Goal: Task Accomplishment & Management: Complete application form

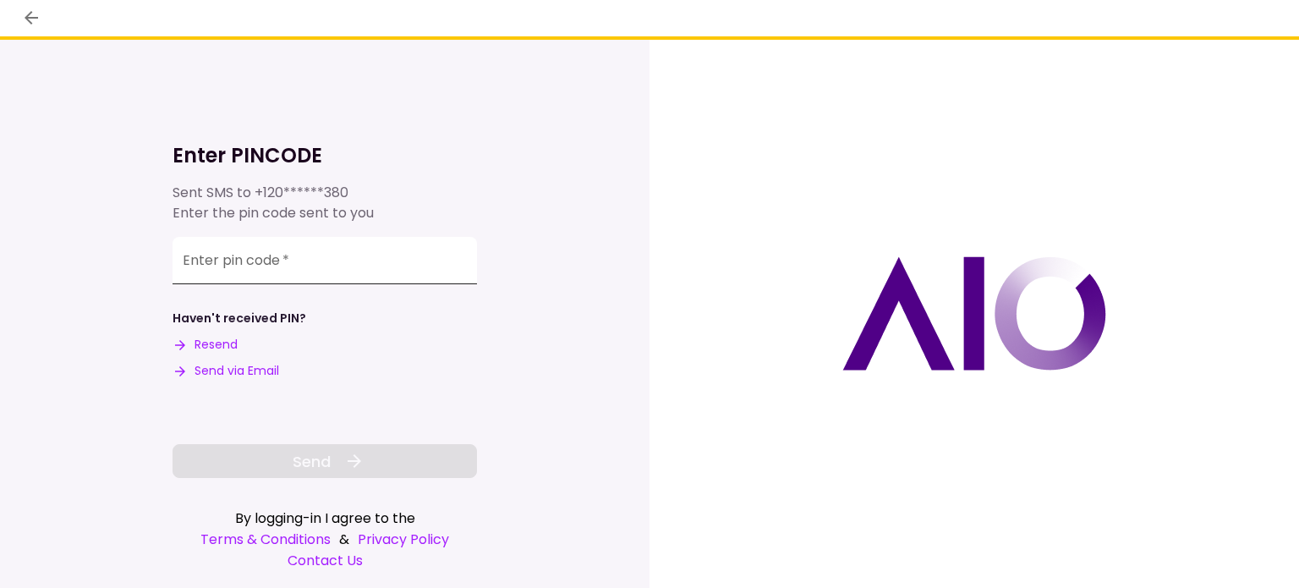
click at [194, 259] on div "Enter pin code   *" at bounding box center [325, 260] width 304 height 47
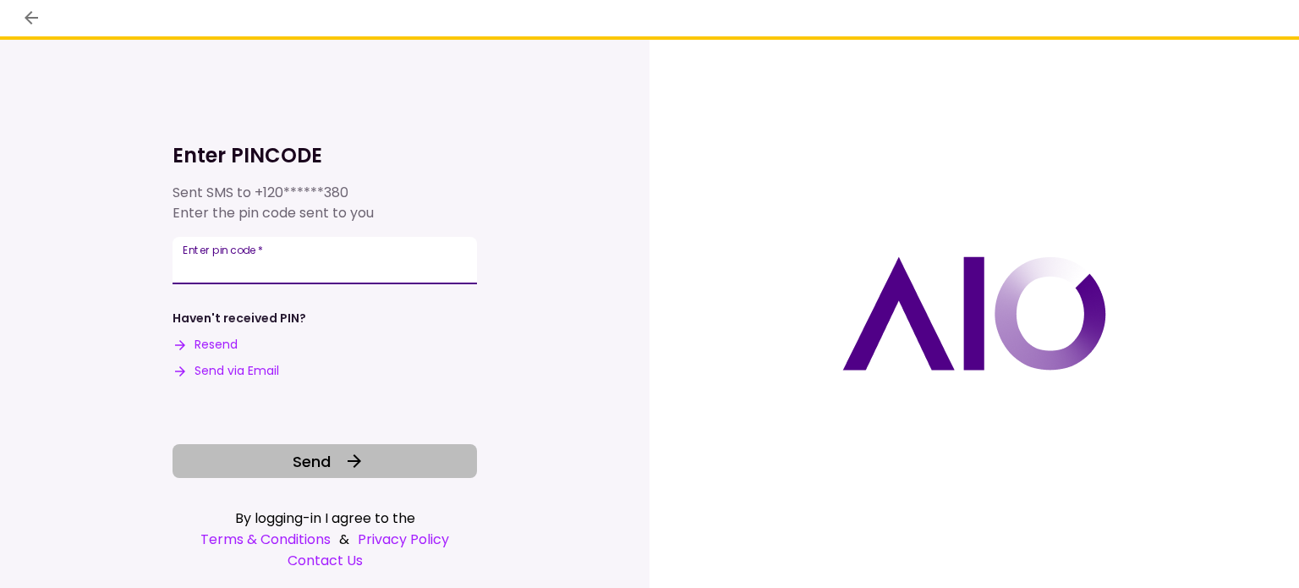
type input "******"
click at [302, 459] on span "Send" at bounding box center [312, 461] width 38 height 23
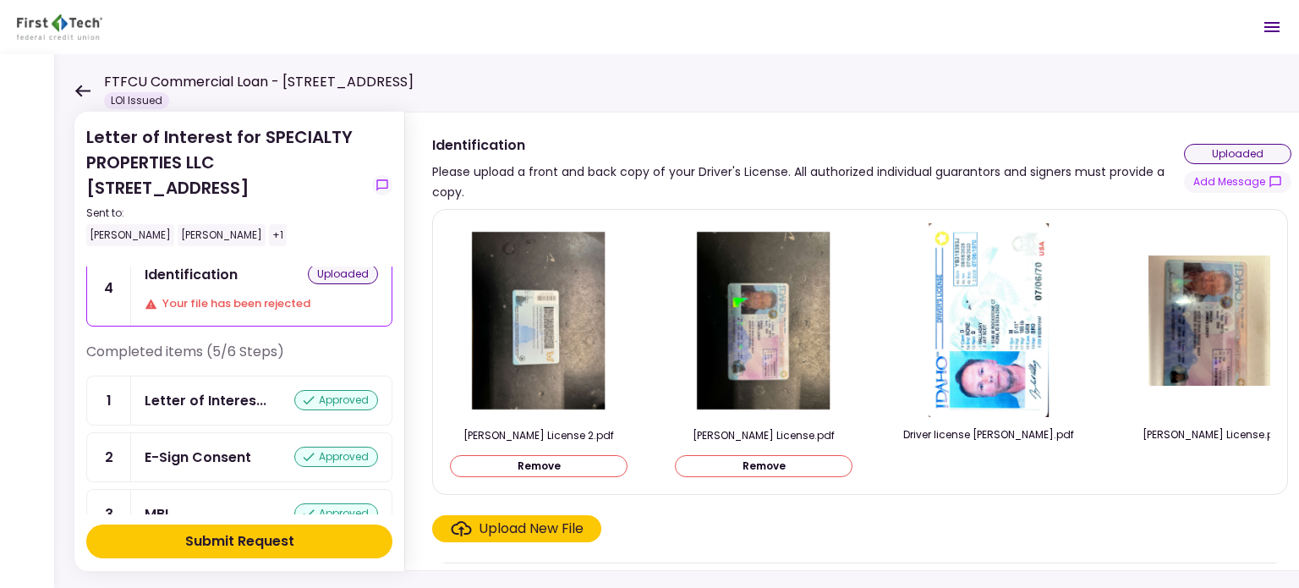
scroll to position [85, 0]
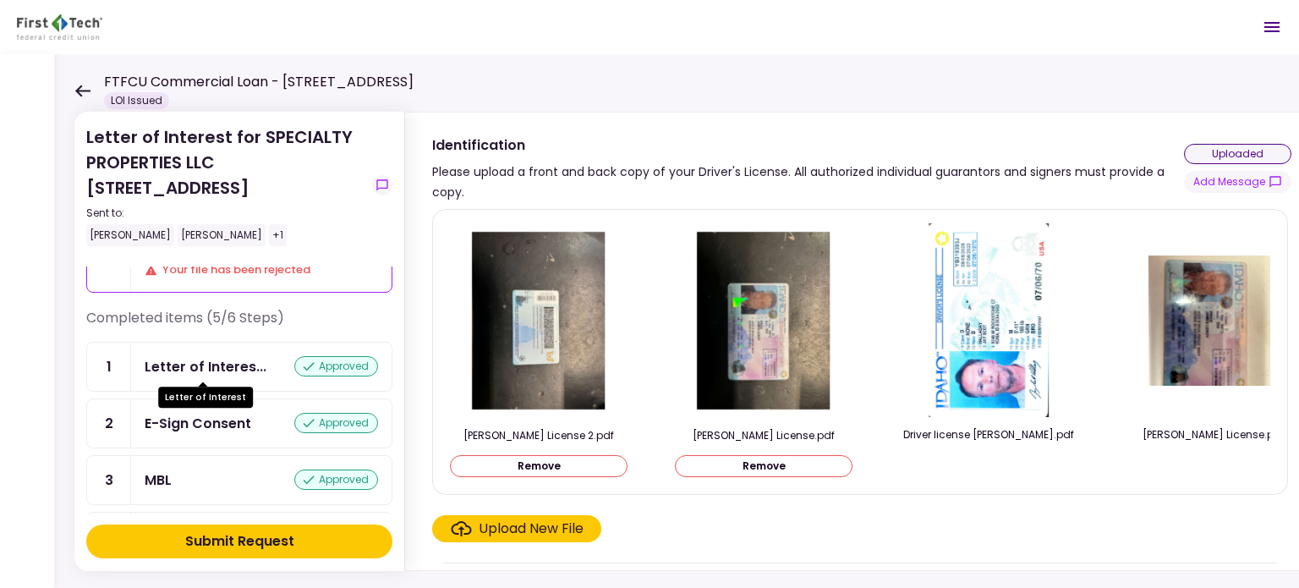
click at [188, 364] on div "Letter of Interes..." at bounding box center [206, 366] width 122 height 21
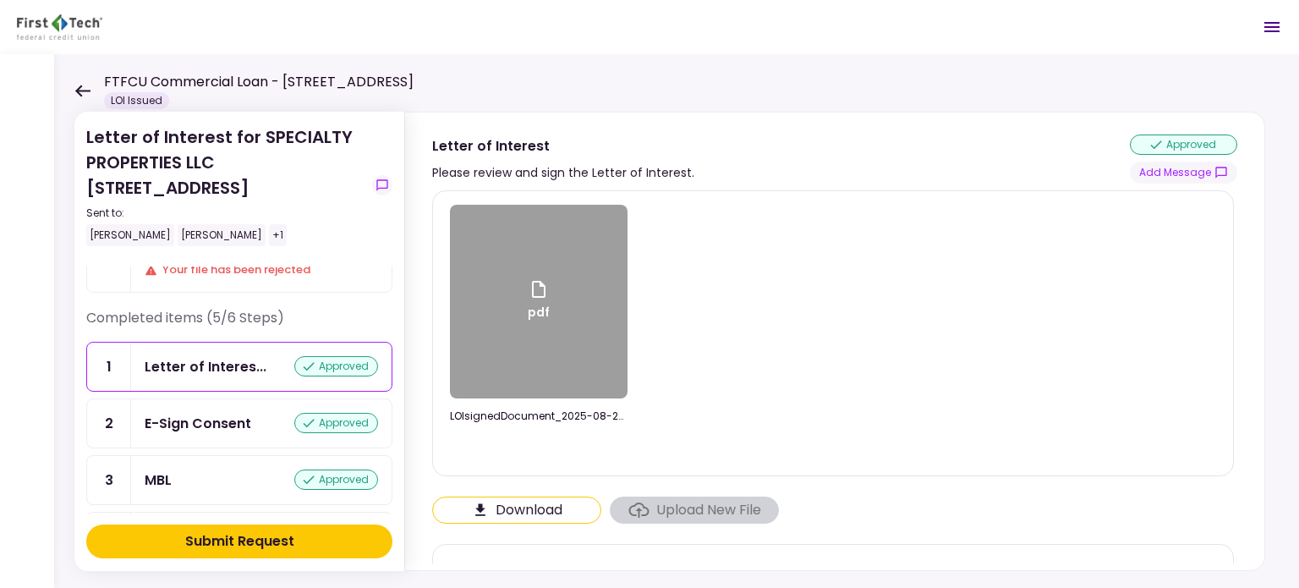
click at [521, 331] on div "pdf" at bounding box center [539, 302] width 178 height 194
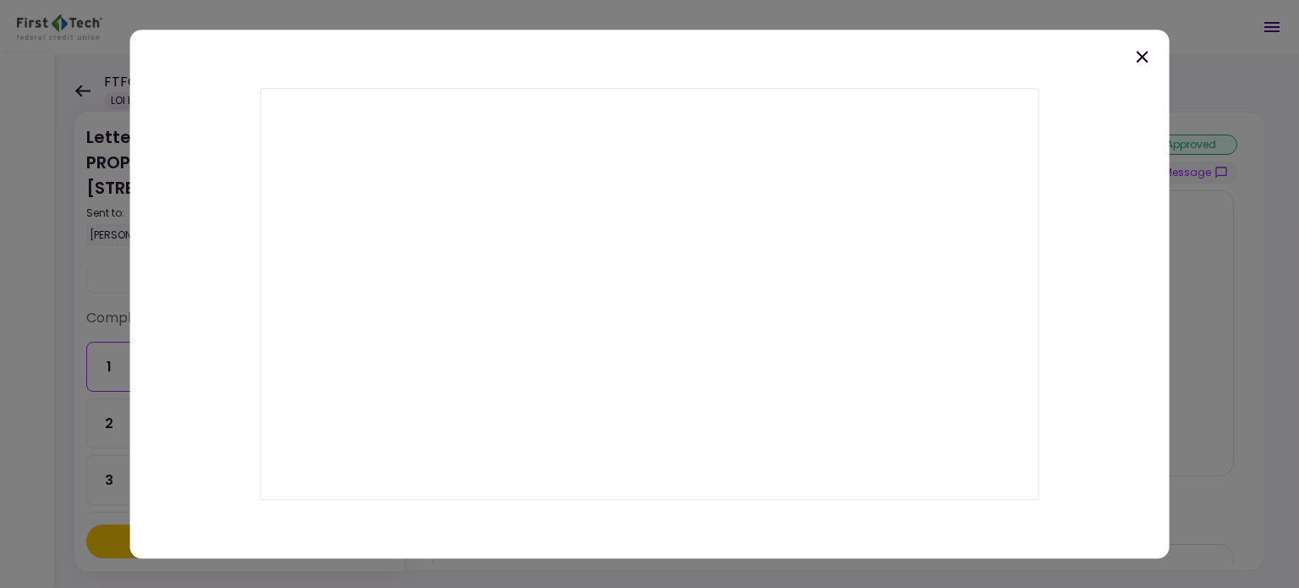
click at [1143, 58] on icon at bounding box center [1142, 57] width 12 height 12
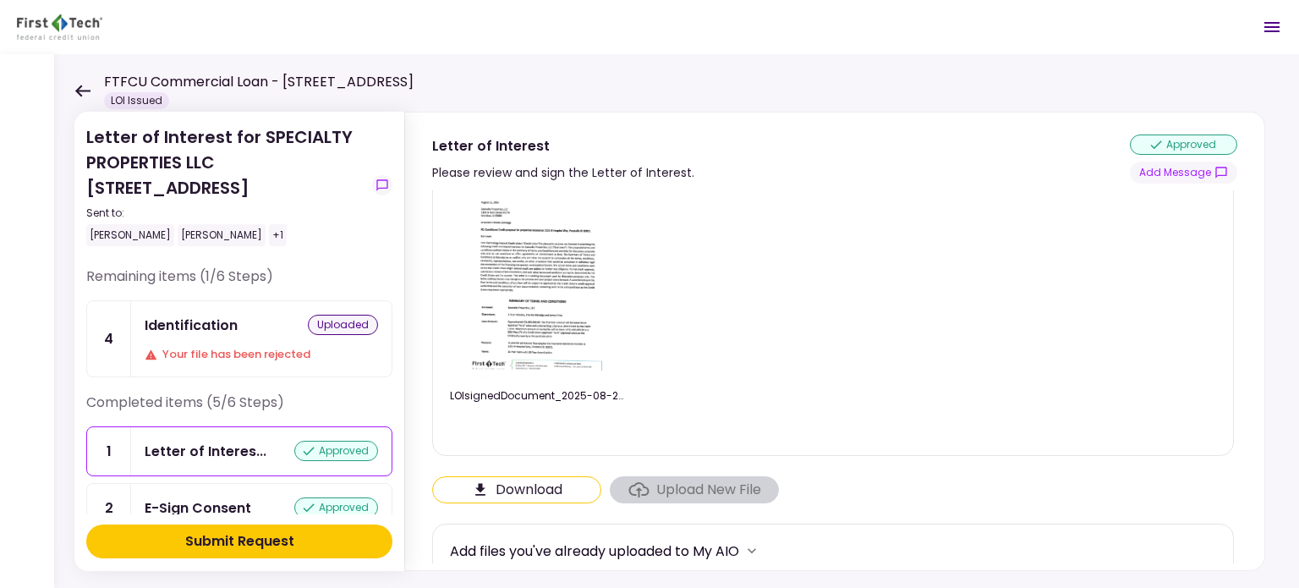
scroll to position [34, 0]
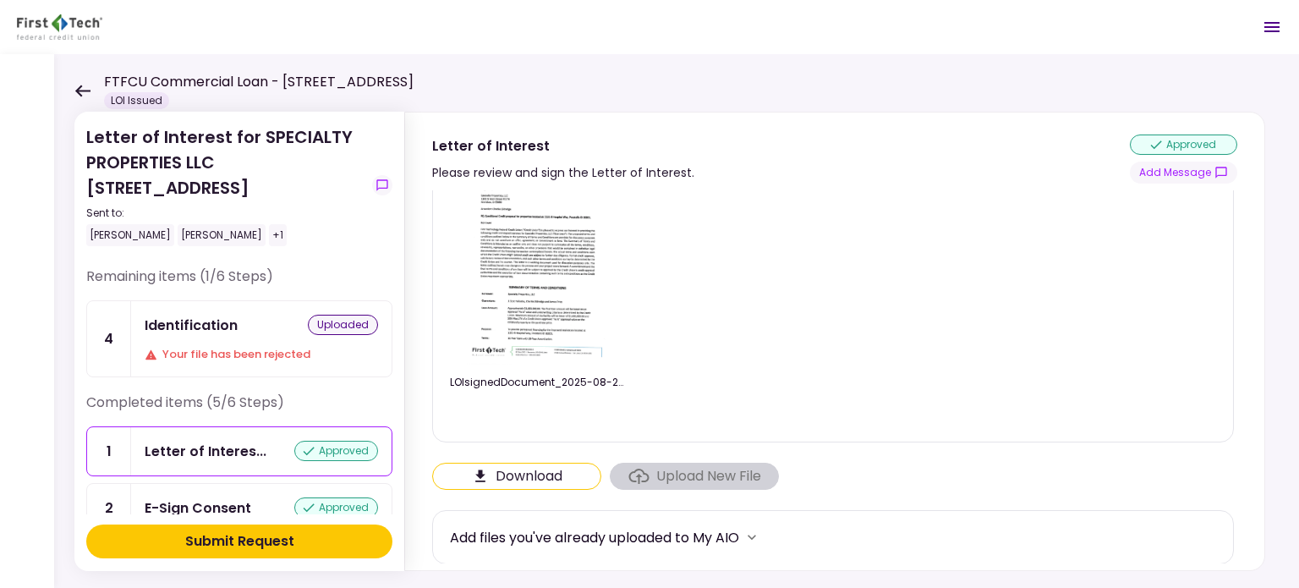
click at [514, 250] on img at bounding box center [539, 268] width 150 height 194
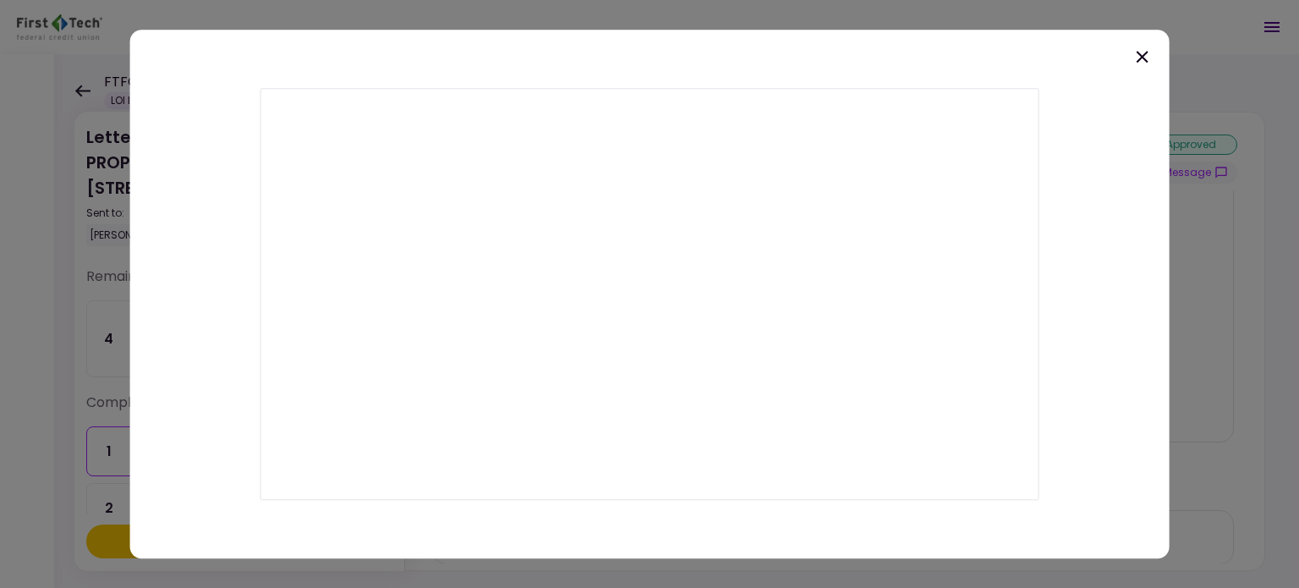
click at [1140, 60] on icon at bounding box center [1142, 57] width 20 height 20
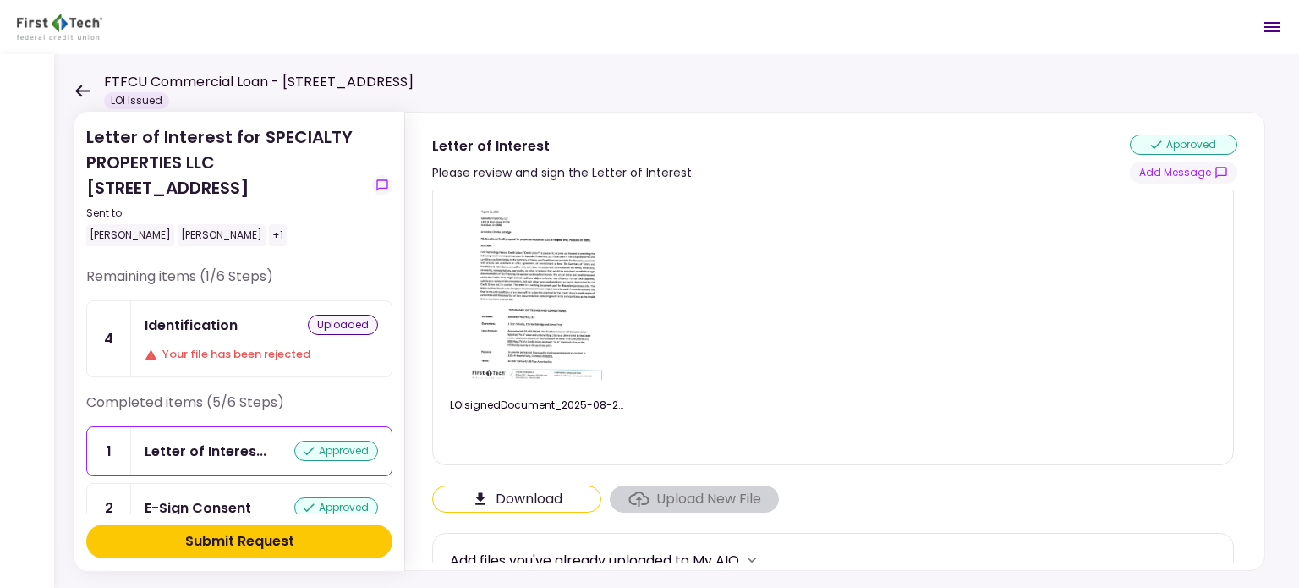
scroll to position [0, 0]
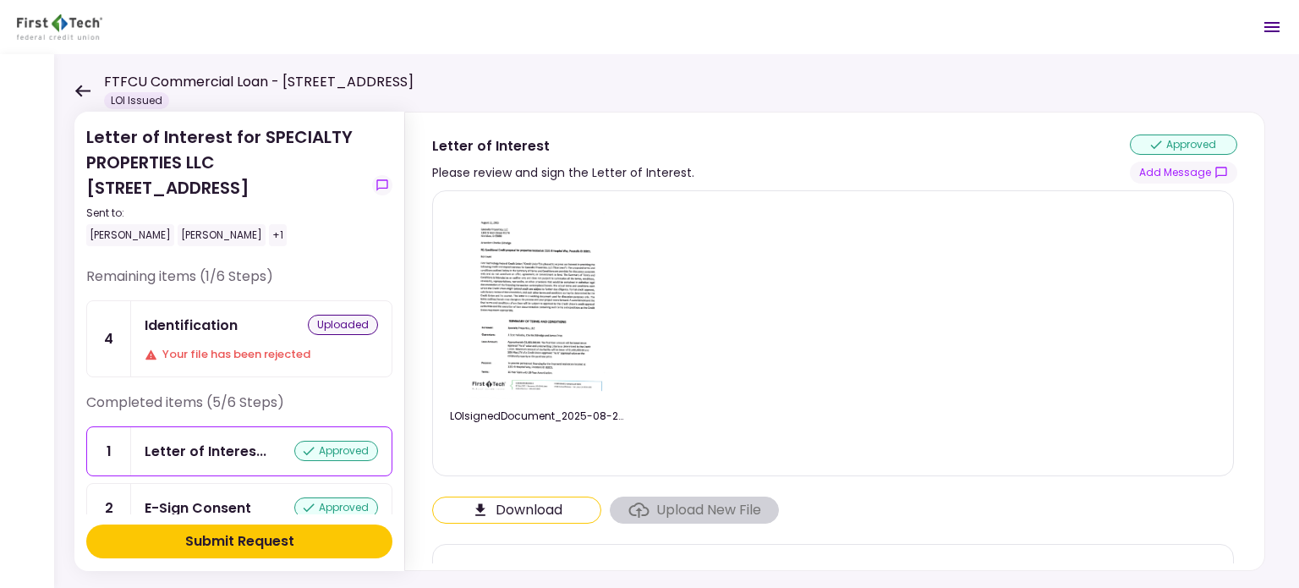
click at [263, 325] on div "Identification uploaded" at bounding box center [261, 325] width 233 height 21
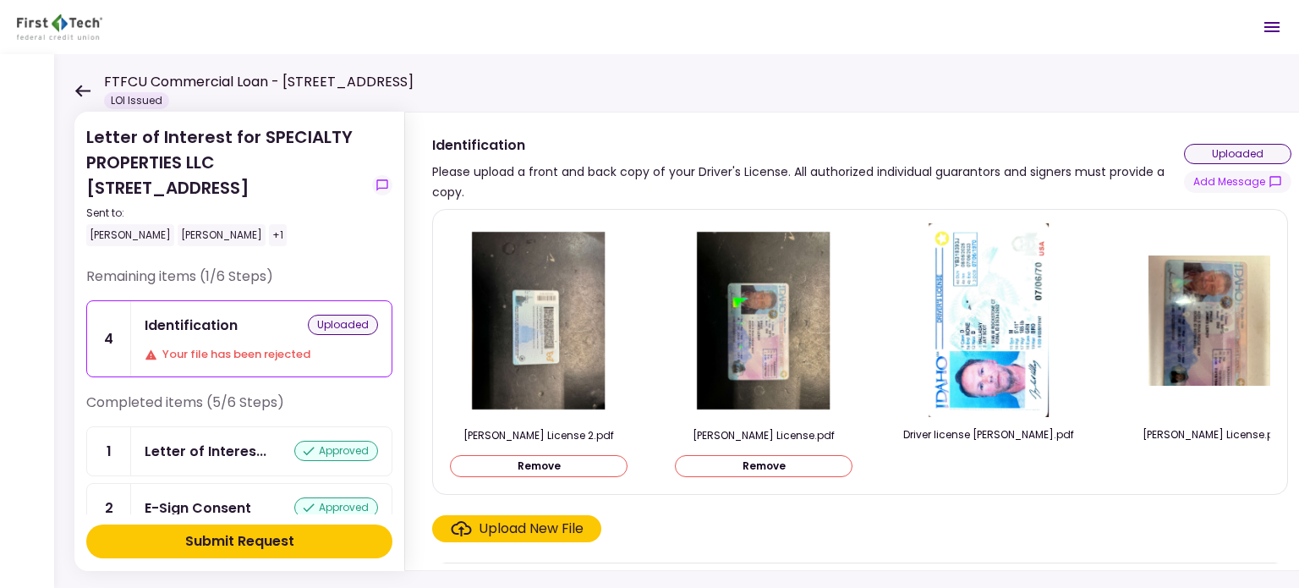
click at [1211, 337] on img at bounding box center [1213, 320] width 169 height 130
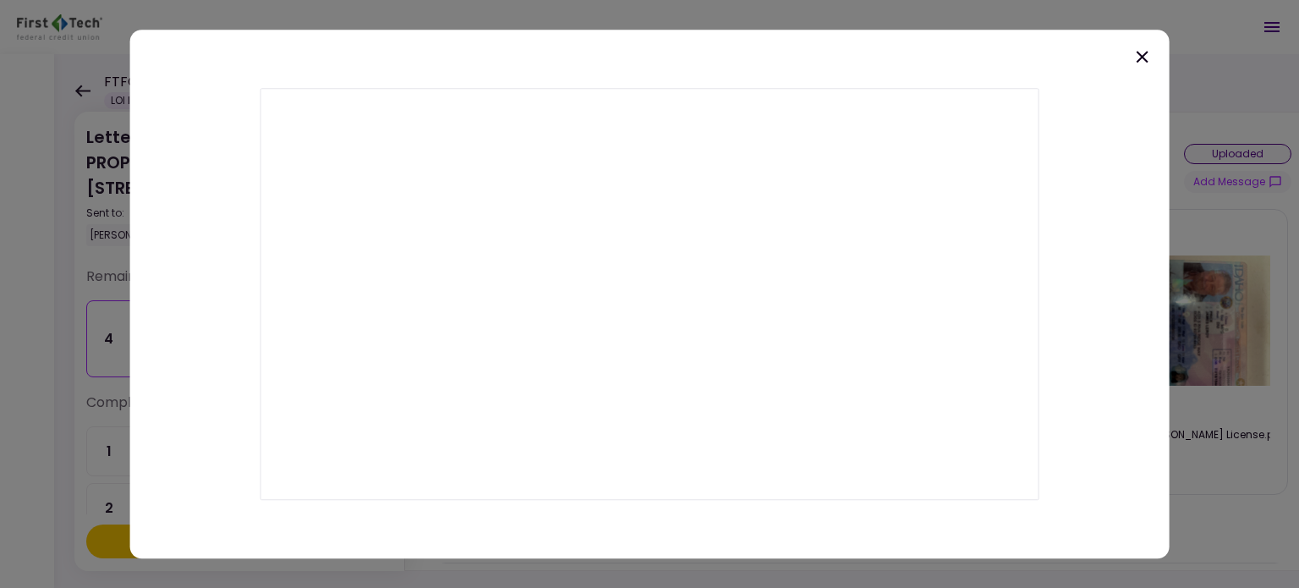
click at [1138, 56] on icon at bounding box center [1142, 57] width 20 height 20
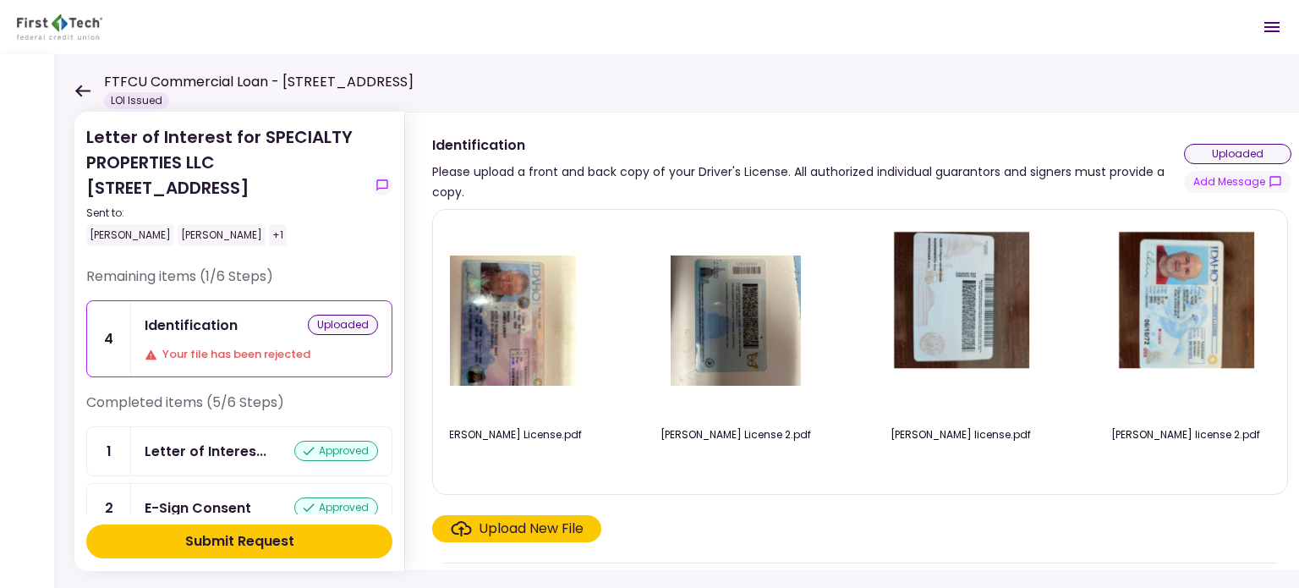
scroll to position [0, 713]
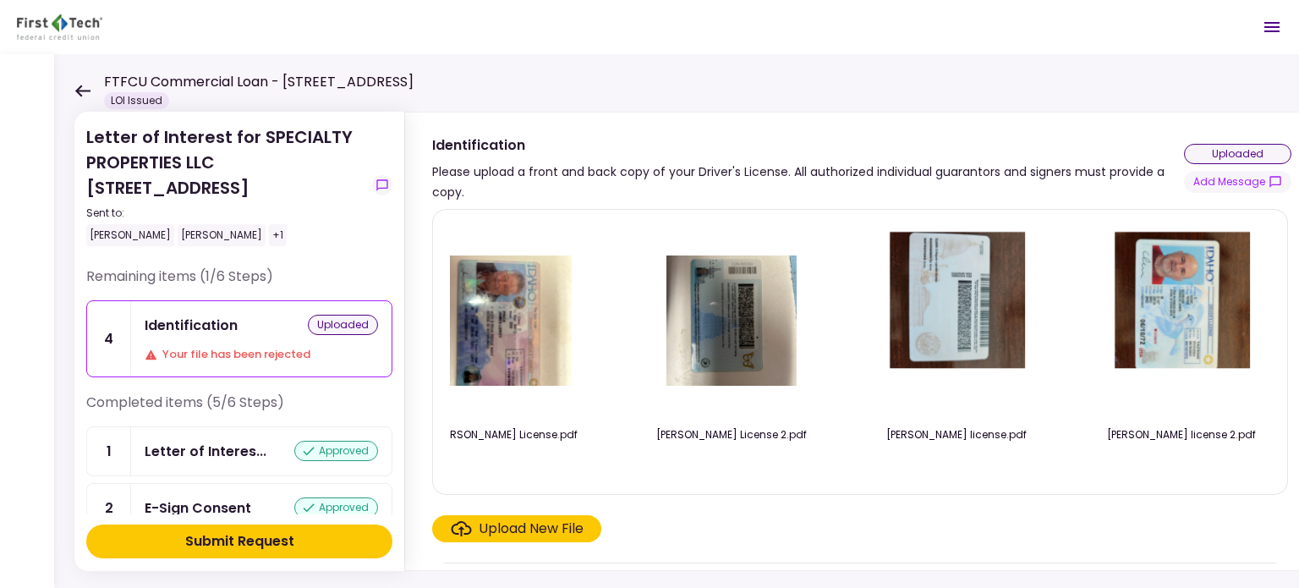
click at [1222, 155] on div "uploaded" at bounding box center [1237, 154] width 107 height 20
click at [267, 539] on div "Submit Request" at bounding box center [239, 541] width 109 height 20
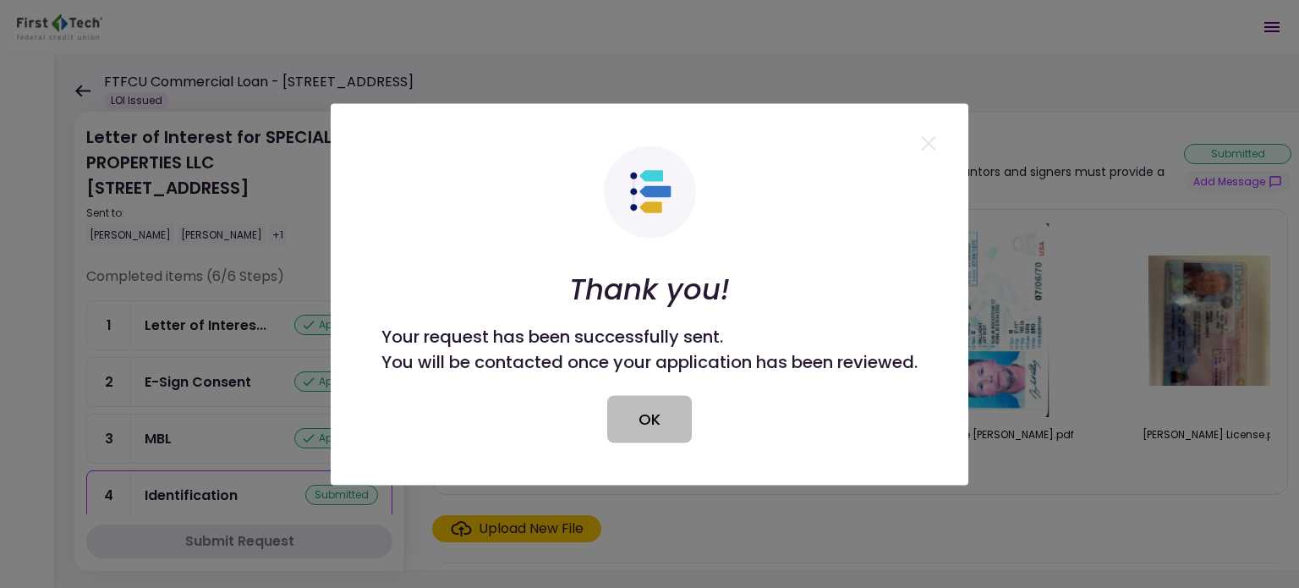
click at [644, 420] on button "OK" at bounding box center [649, 418] width 85 height 47
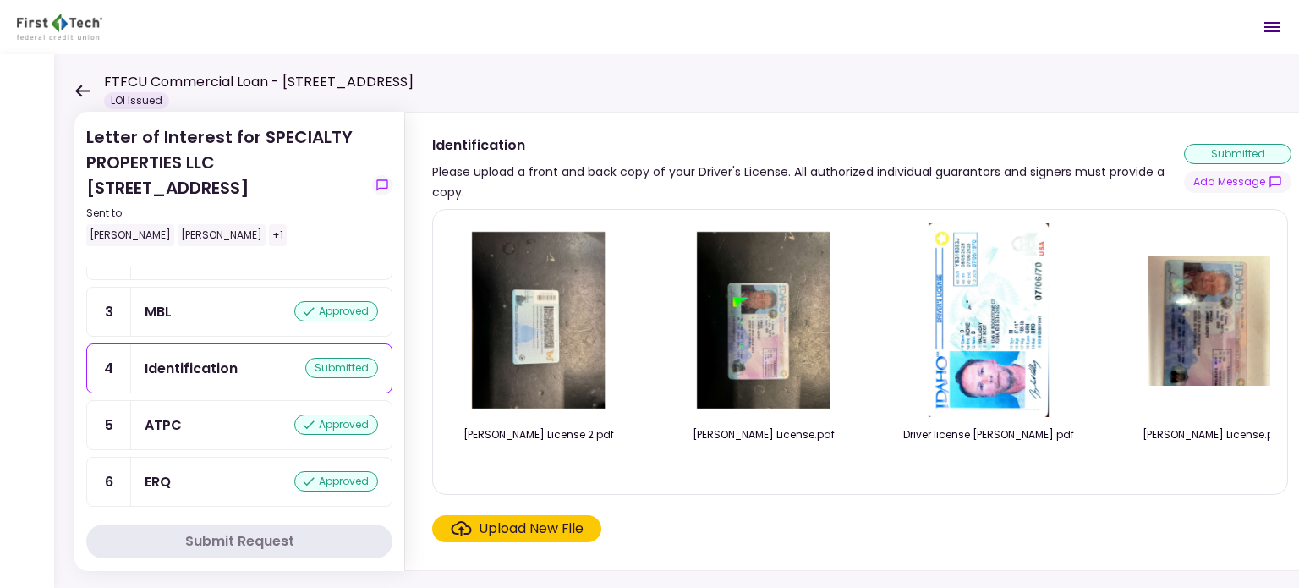
scroll to position [0, 0]
